Goal: Complete application form

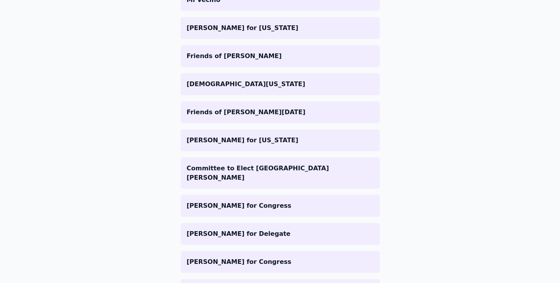
scroll to position [596, 0]
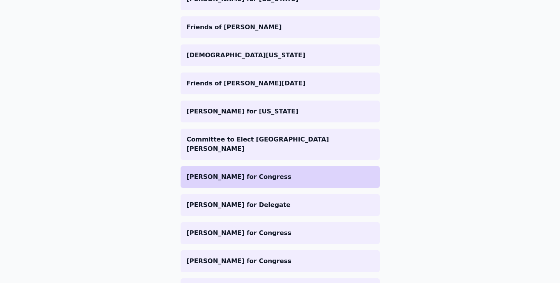
click at [276, 172] on p "[PERSON_NAME] for Congress" at bounding box center [280, 176] width 187 height 9
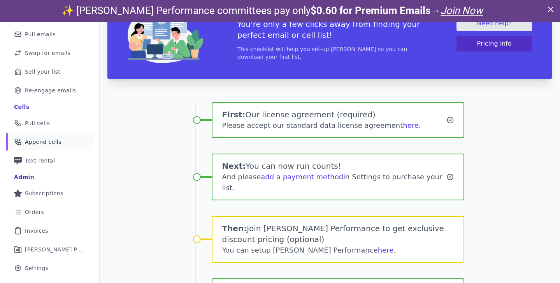
scroll to position [109, 0]
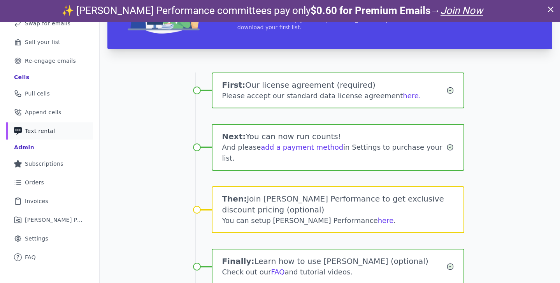
click at [41, 128] on span "Text rental" at bounding box center [40, 131] width 30 height 8
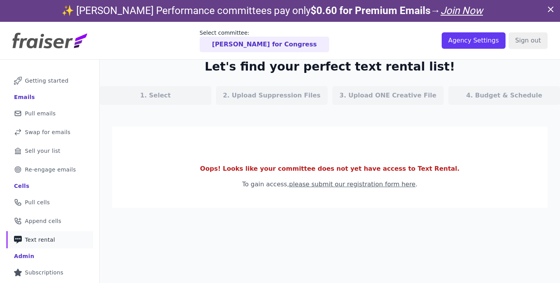
click at [340, 186] on link "please submit our registration form here" at bounding box center [352, 183] width 127 height 7
